Goal: Task Accomplishment & Management: Use online tool/utility

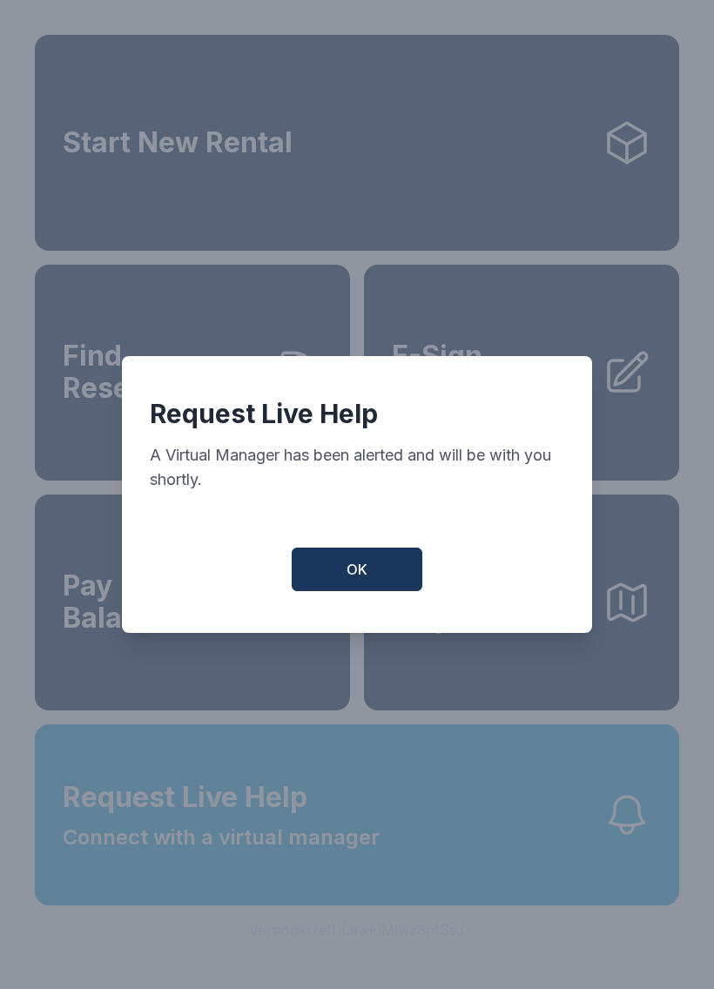
click at [381, 591] on button "OK" at bounding box center [357, 569] width 131 height 44
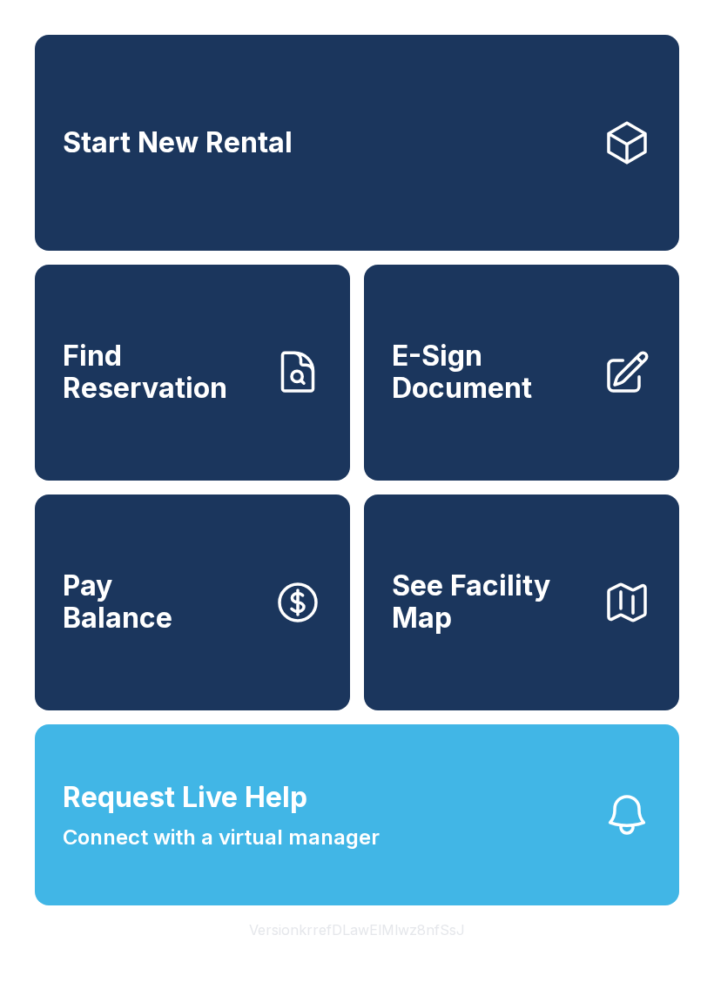
click at [269, 402] on link "Find Reservation" at bounding box center [192, 373] width 315 height 216
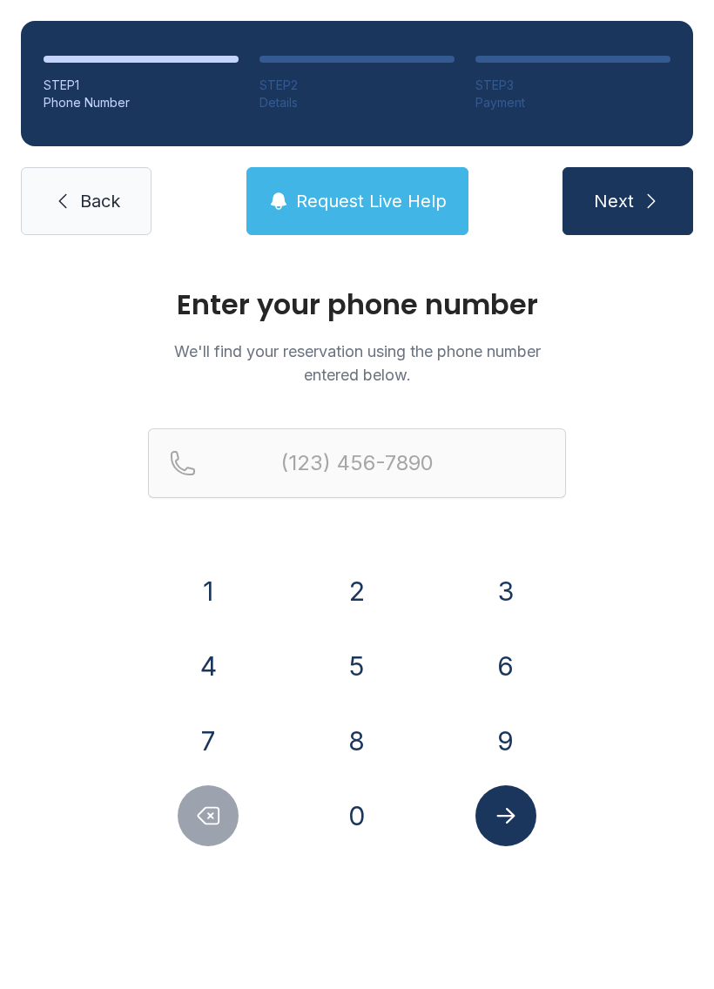
click at [508, 725] on button "9" at bounding box center [505, 740] width 61 height 61
click at [358, 729] on button "8" at bounding box center [356, 740] width 61 height 61
click at [360, 795] on button "0" at bounding box center [356, 815] width 61 height 61
click at [346, 573] on button "2" at bounding box center [356, 590] width 61 height 61
click at [220, 660] on button "4" at bounding box center [208, 665] width 61 height 61
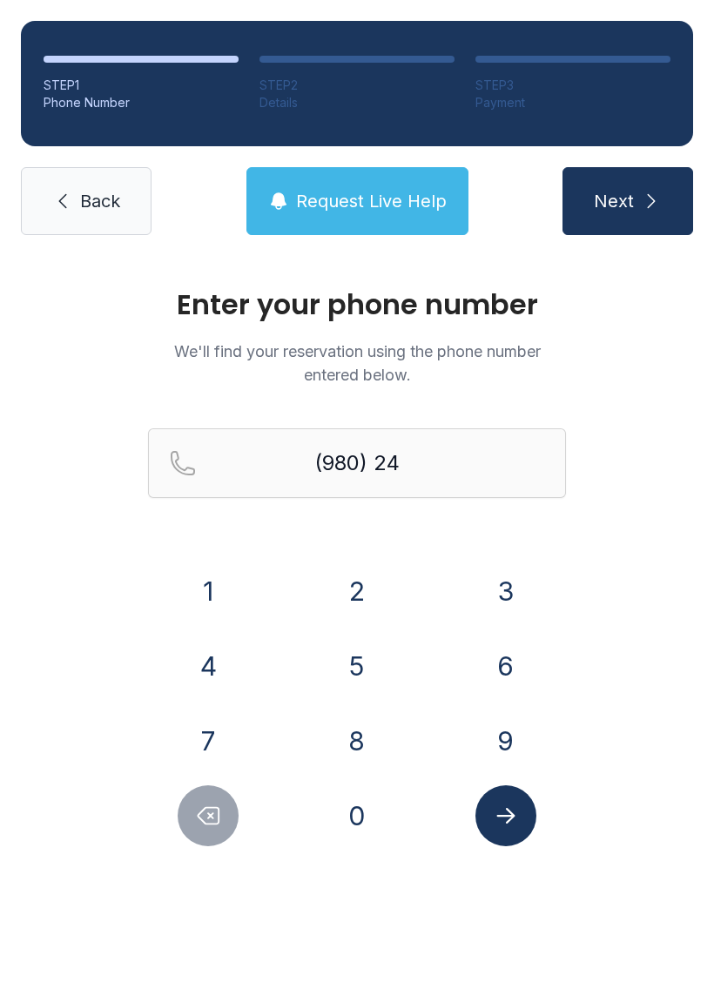
click at [376, 755] on button "8" at bounding box center [356, 740] width 61 height 61
click at [232, 734] on button "7" at bounding box center [208, 740] width 61 height 61
click at [233, 573] on button "1" at bounding box center [208, 590] width 61 height 61
click at [217, 695] on button "4" at bounding box center [208, 665] width 61 height 61
click at [339, 843] on div "0" at bounding box center [357, 815] width 121 height 61
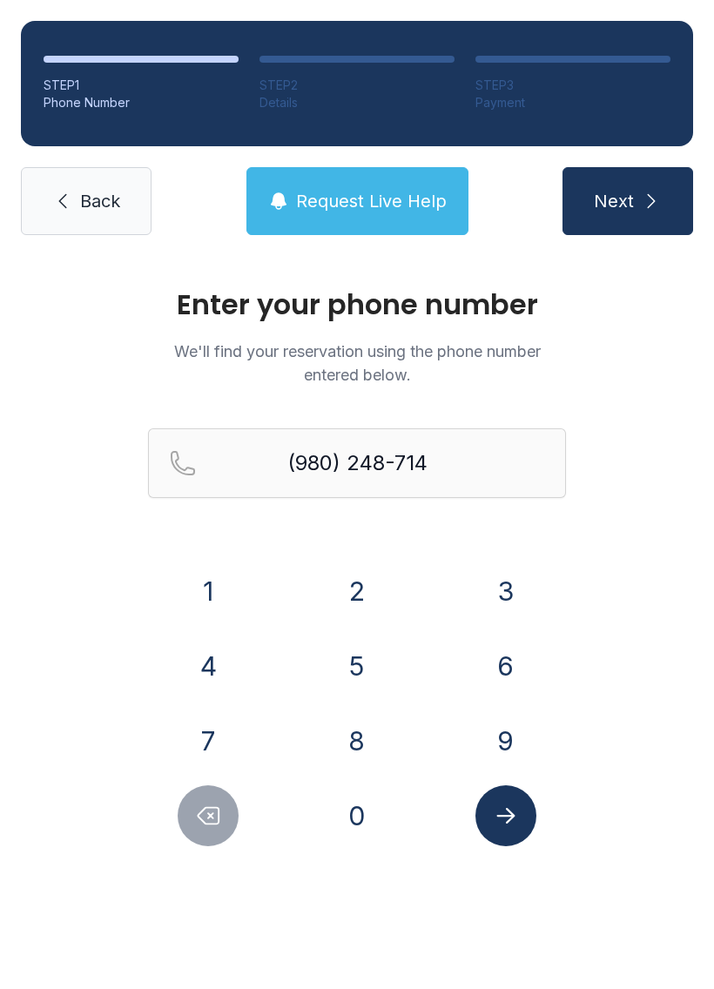
click at [366, 816] on button "0" at bounding box center [356, 815] width 61 height 61
type input "[PHONE_NUMBER]"
click at [519, 814] on button "Submit lookup form" at bounding box center [505, 815] width 61 height 61
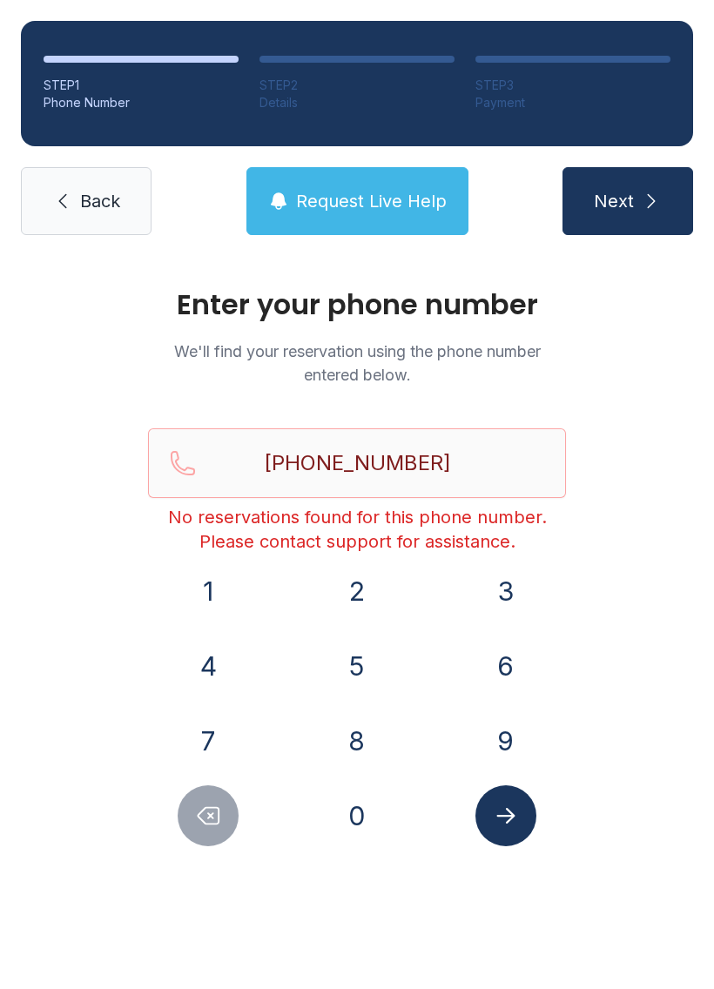
click at [110, 185] on link "Back" at bounding box center [86, 201] width 131 height 68
